Goal: Task Accomplishment & Management: Manage account settings

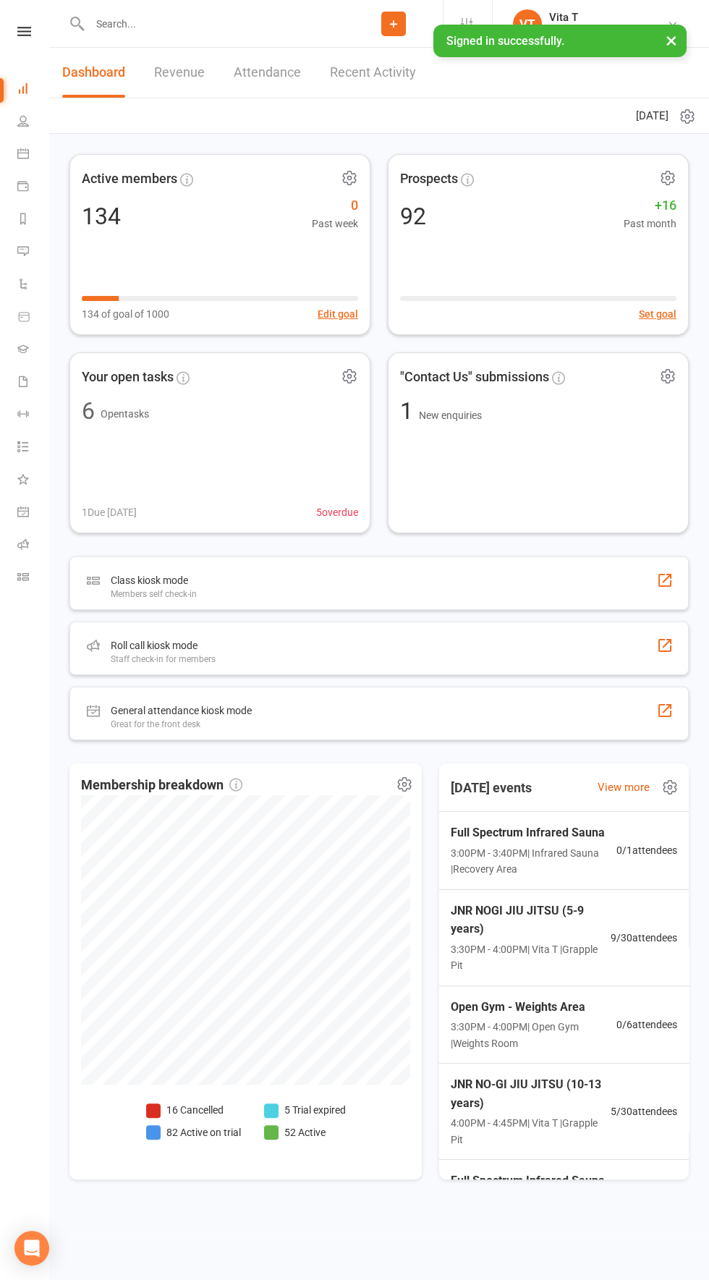
click at [125, 26] on input "text" at bounding box center [214, 24] width 259 height 20
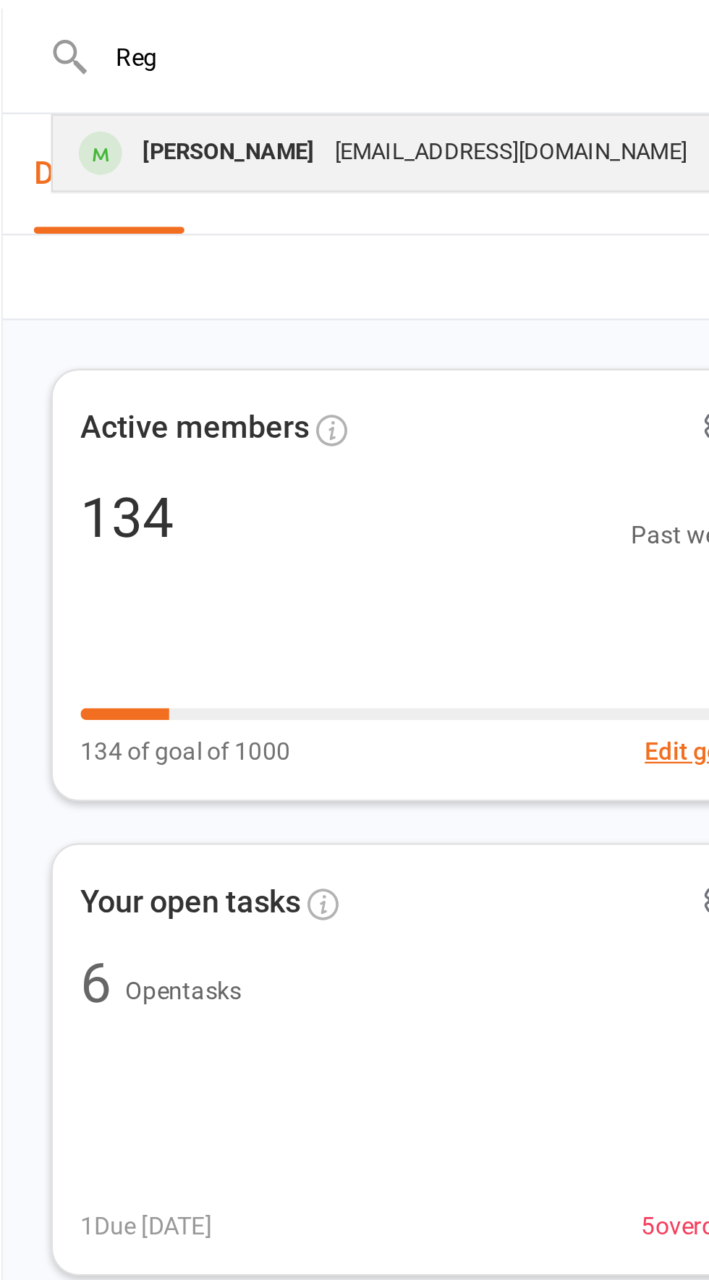
type input "Reg"
click at [145, 67] on div "[PERSON_NAME]" at bounding box center [143, 64] width 80 height 21
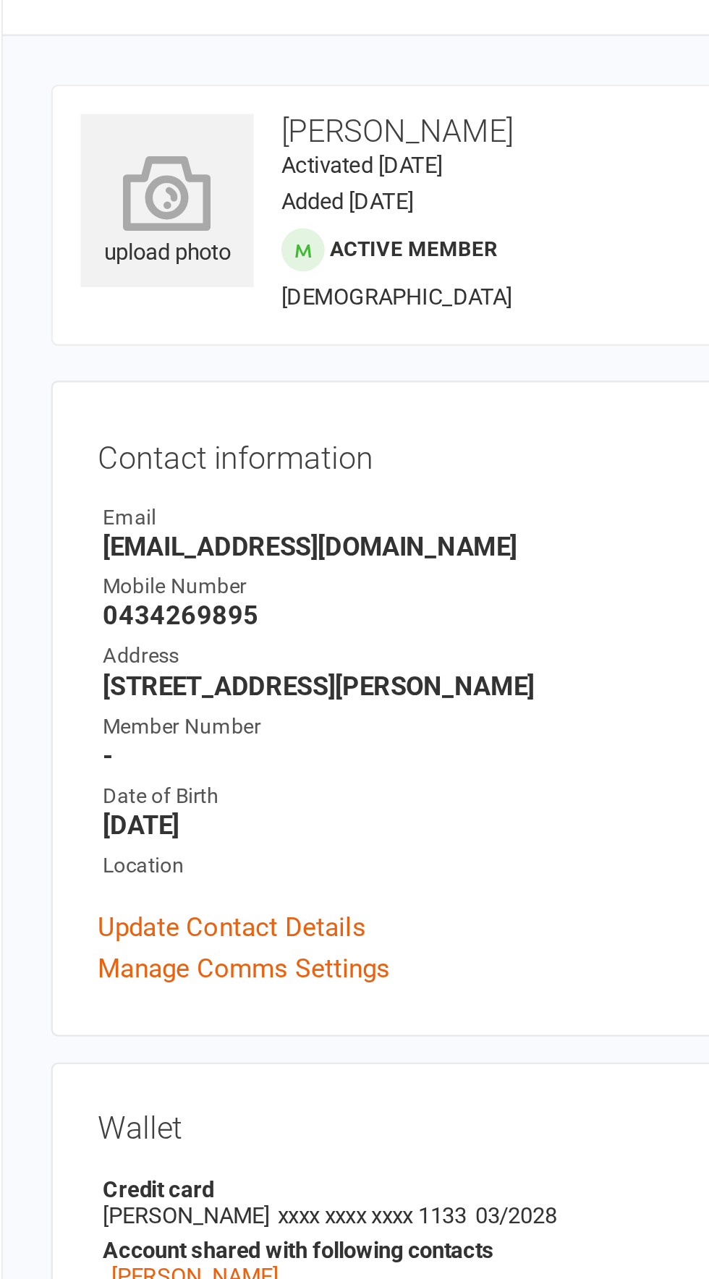
click at [116, 131] on div "upload photo" at bounding box center [118, 122] width 72 height 48
click at [287, 603] on div "Wallet Credit card [PERSON_NAME] xxxx xxxx xxxx 1133 03/2028 Account shared wit…" at bounding box center [378, 545] width 619 height 137
click at [124, 128] on icon at bounding box center [118, 113] width 80 height 32
click at [121, 114] on icon at bounding box center [118, 113] width 80 height 32
click at [196, 588] on link "Add / Edit Payment Method" at bounding box center [155, 585] width 132 height 17
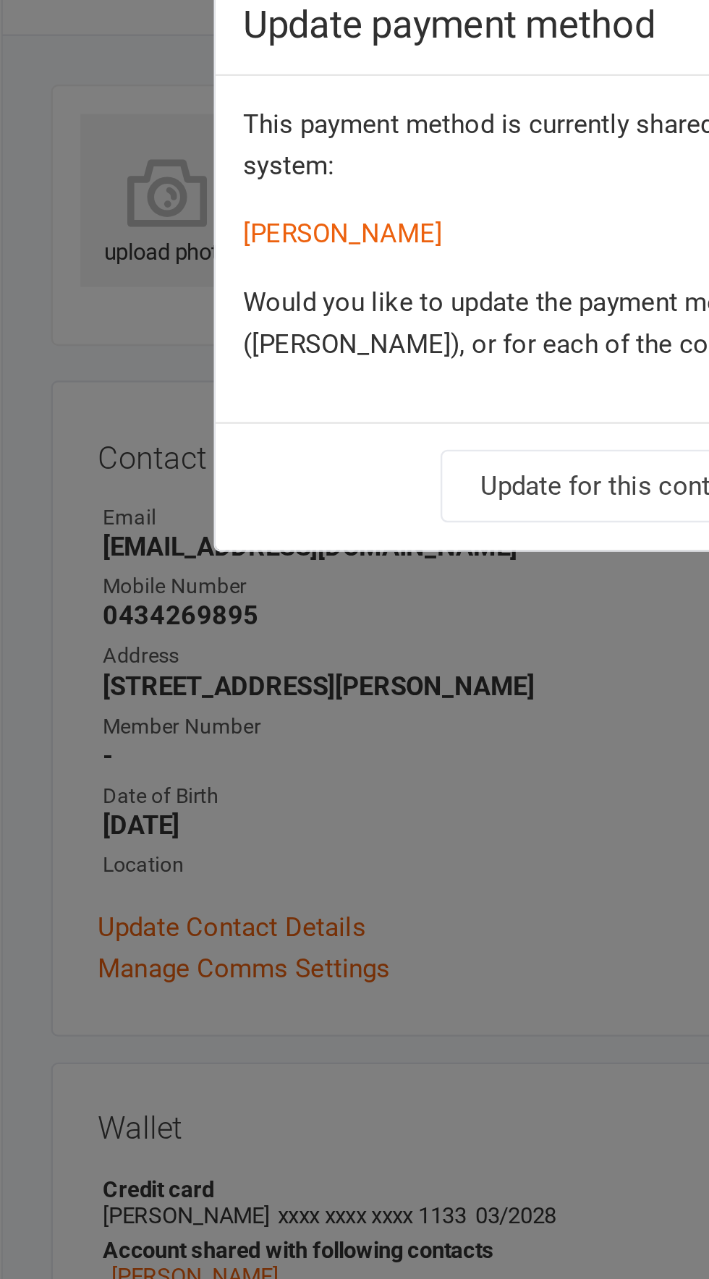
click at [302, 607] on div "Update payment method This payment method is currently shared with one or more …" at bounding box center [354, 639] width 709 height 1279
